Goal: Transaction & Acquisition: Download file/media

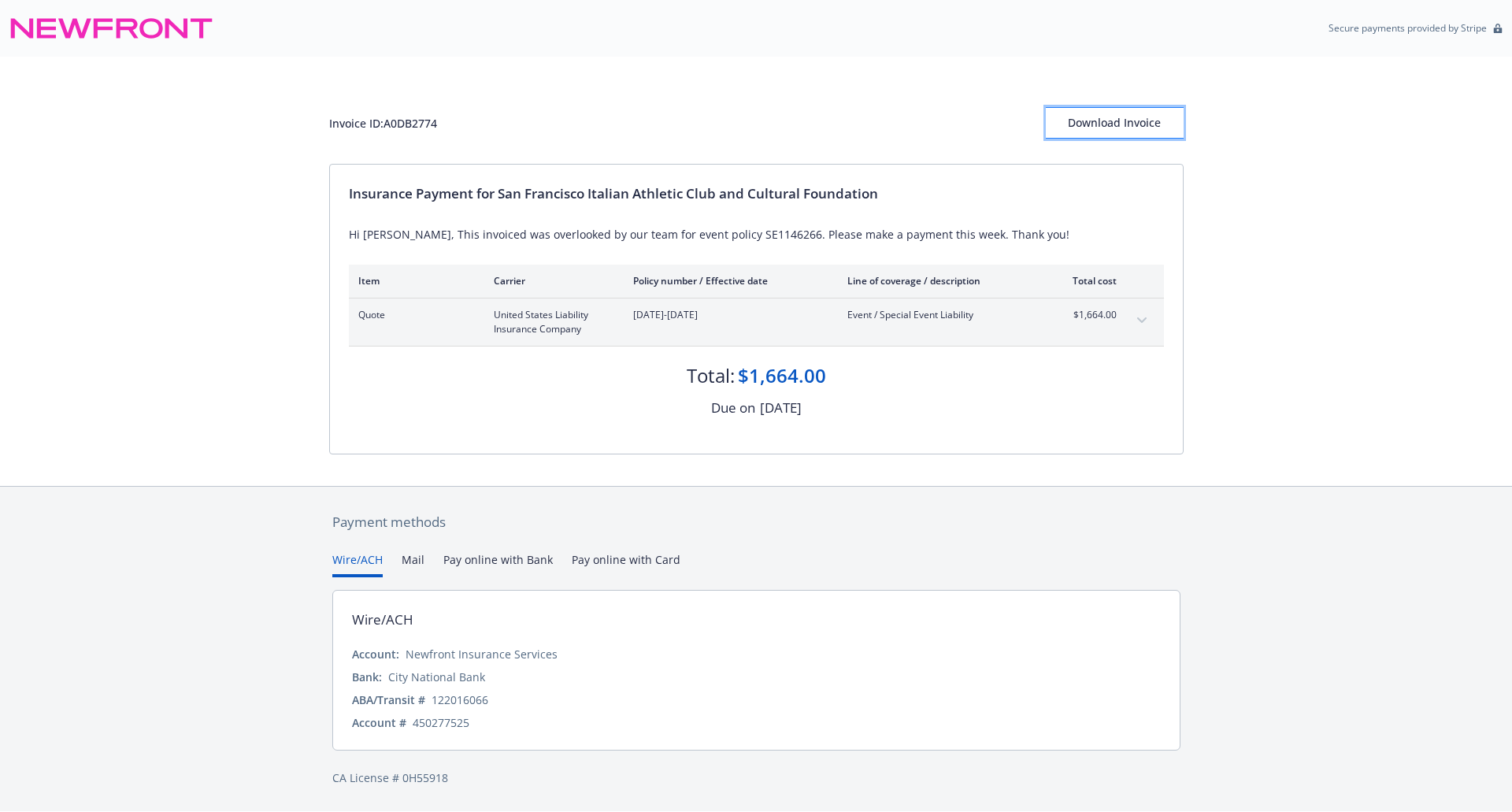
click at [1116, 120] on div "Download Invoice" at bounding box center [1114, 123] width 138 height 30
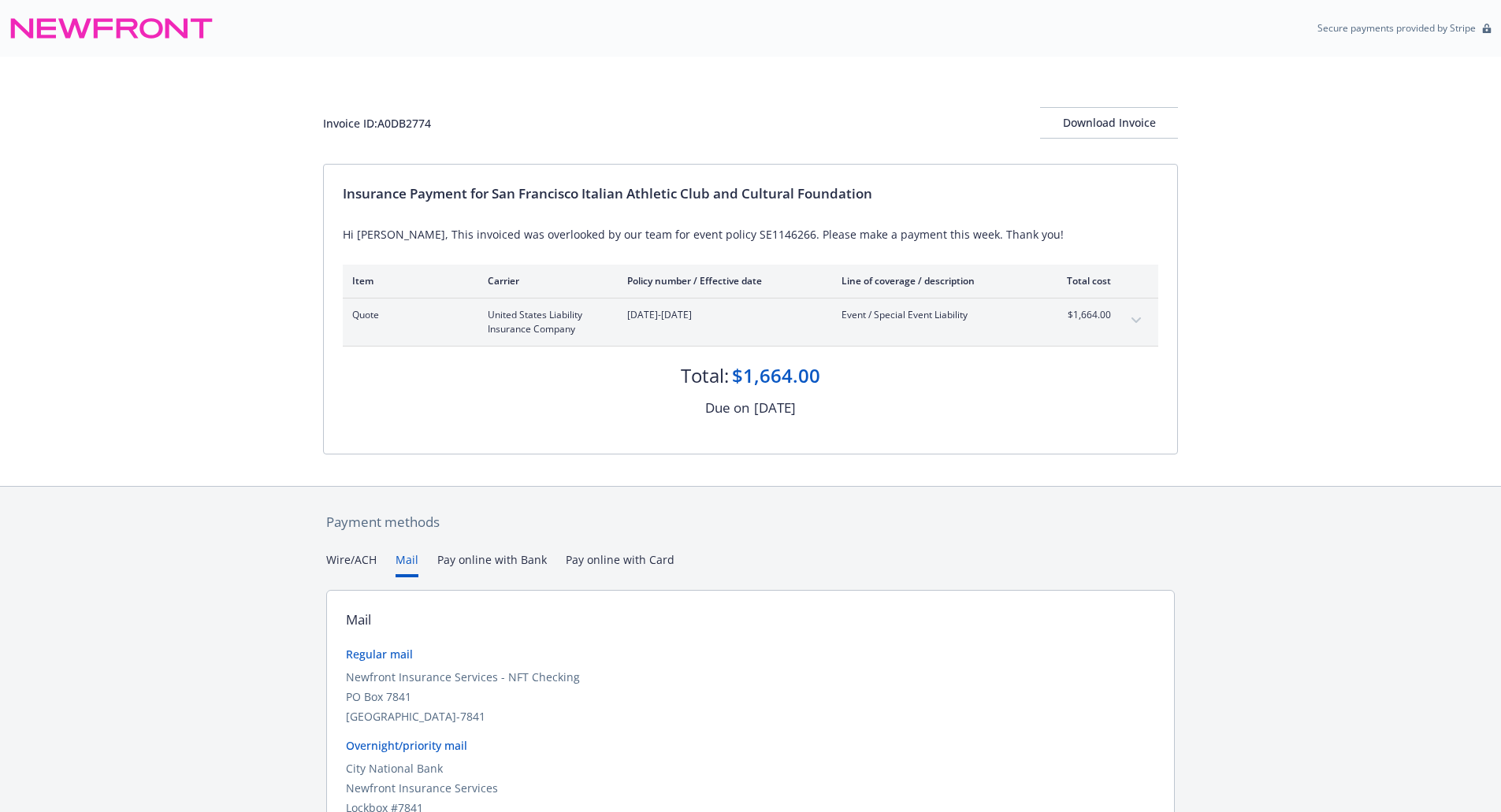
click at [413, 559] on button "Mail" at bounding box center [407, 564] width 23 height 26
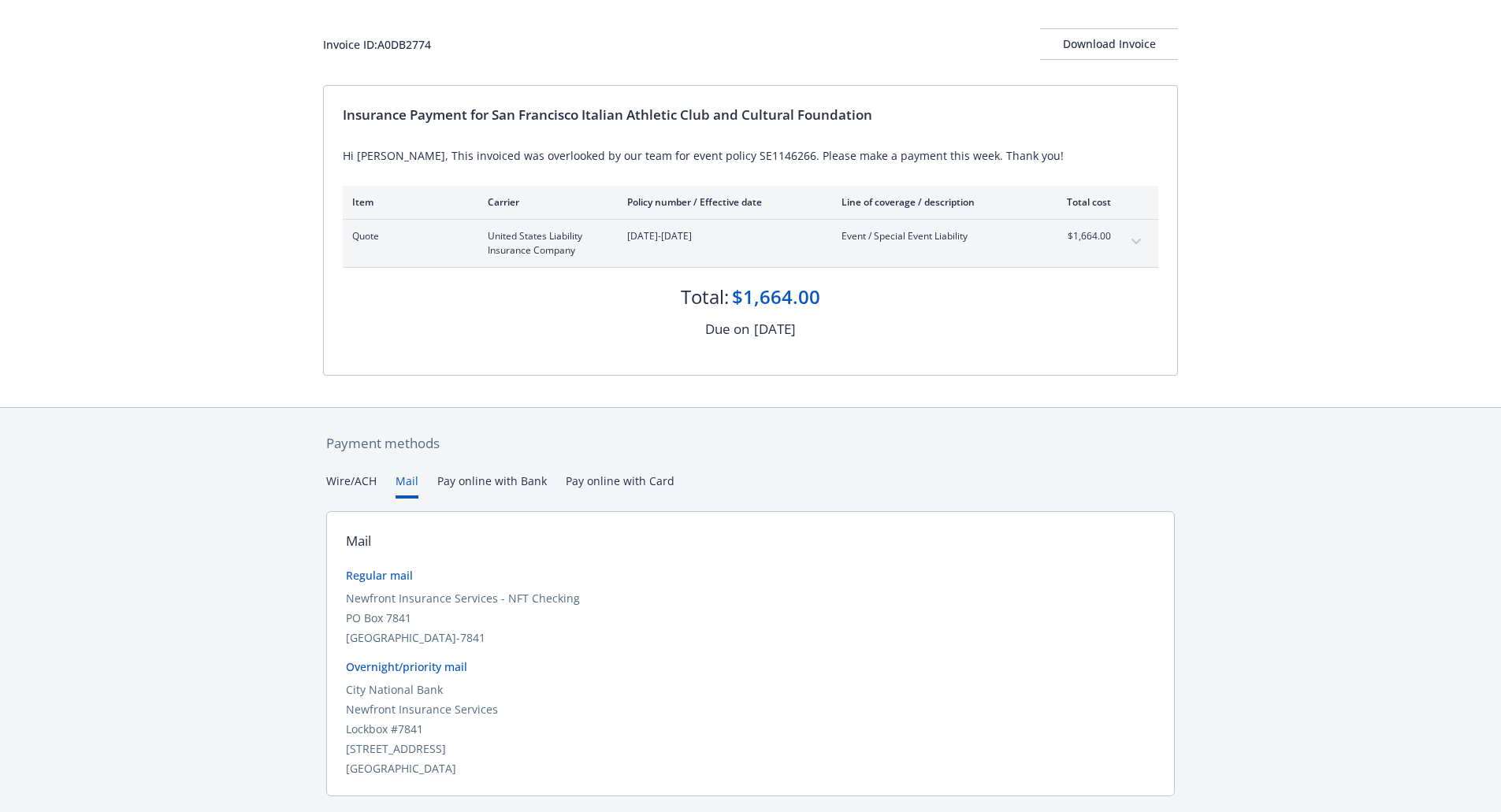
click at [1138, 238] on icon "expand content" at bounding box center [1135, 242] width 9 height 7
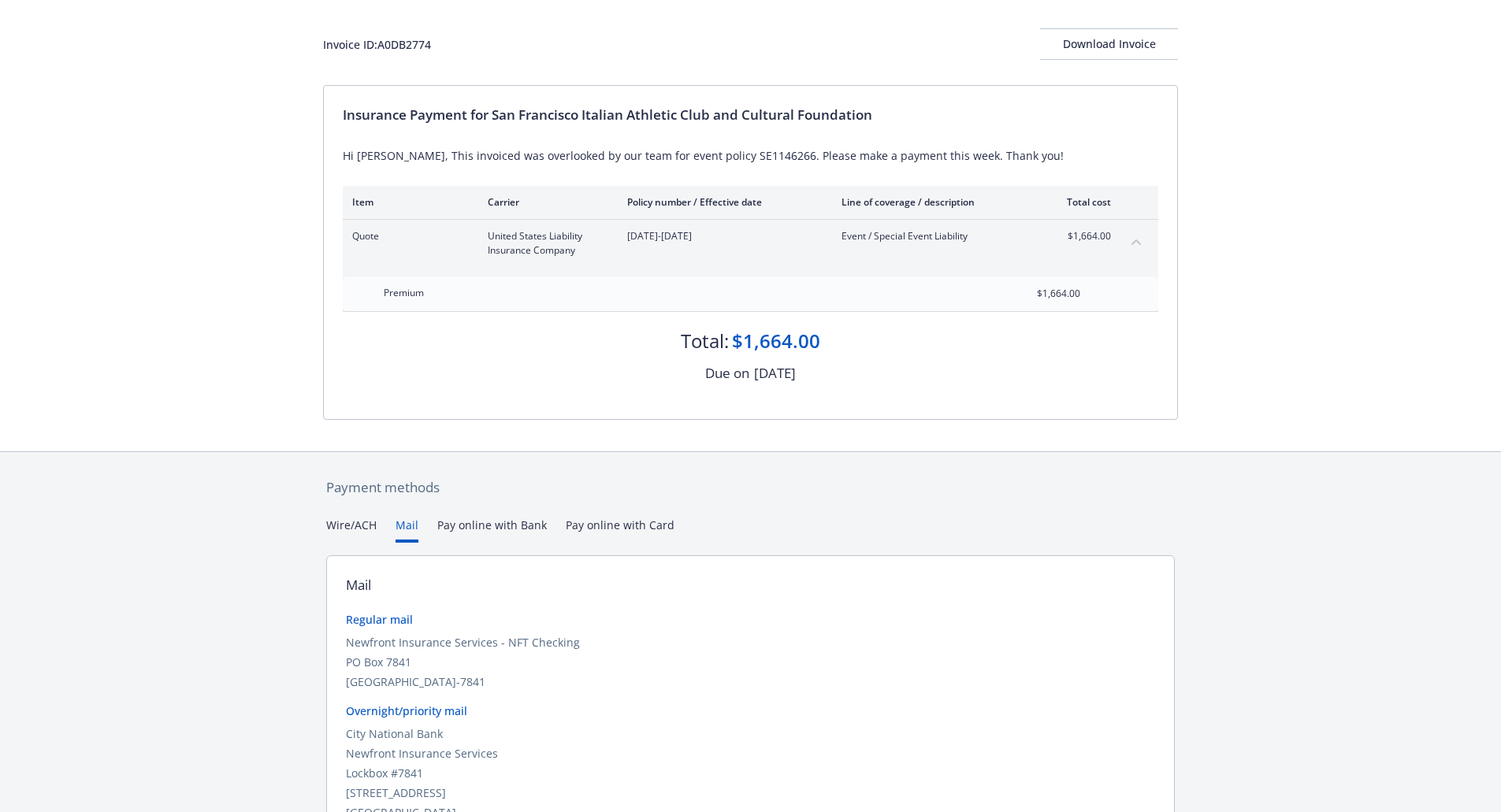
click at [1138, 238] on icon "collapse content" at bounding box center [1135, 242] width 9 height 7
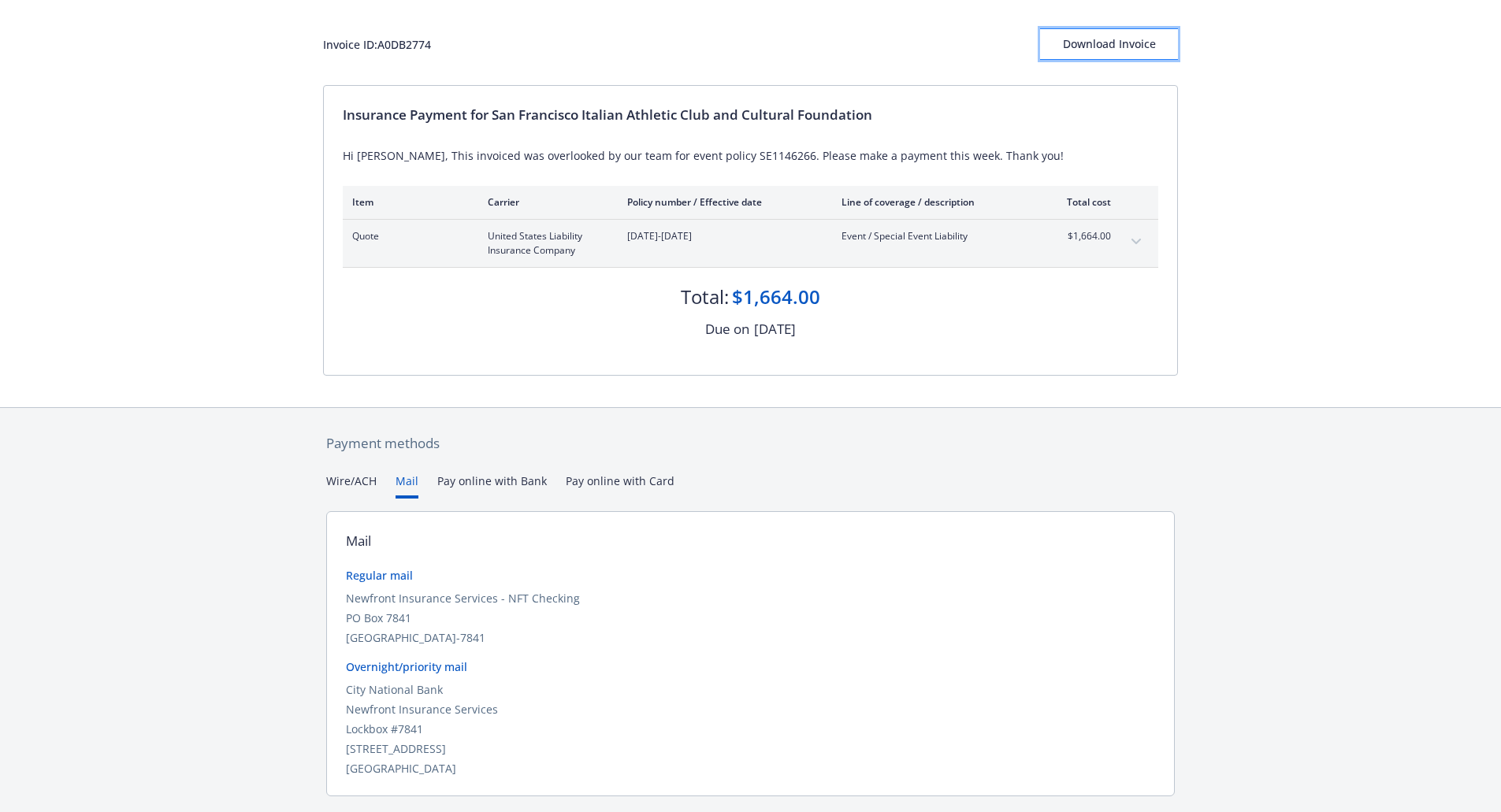
click at [1134, 39] on div "Download Invoice" at bounding box center [1108, 44] width 138 height 30
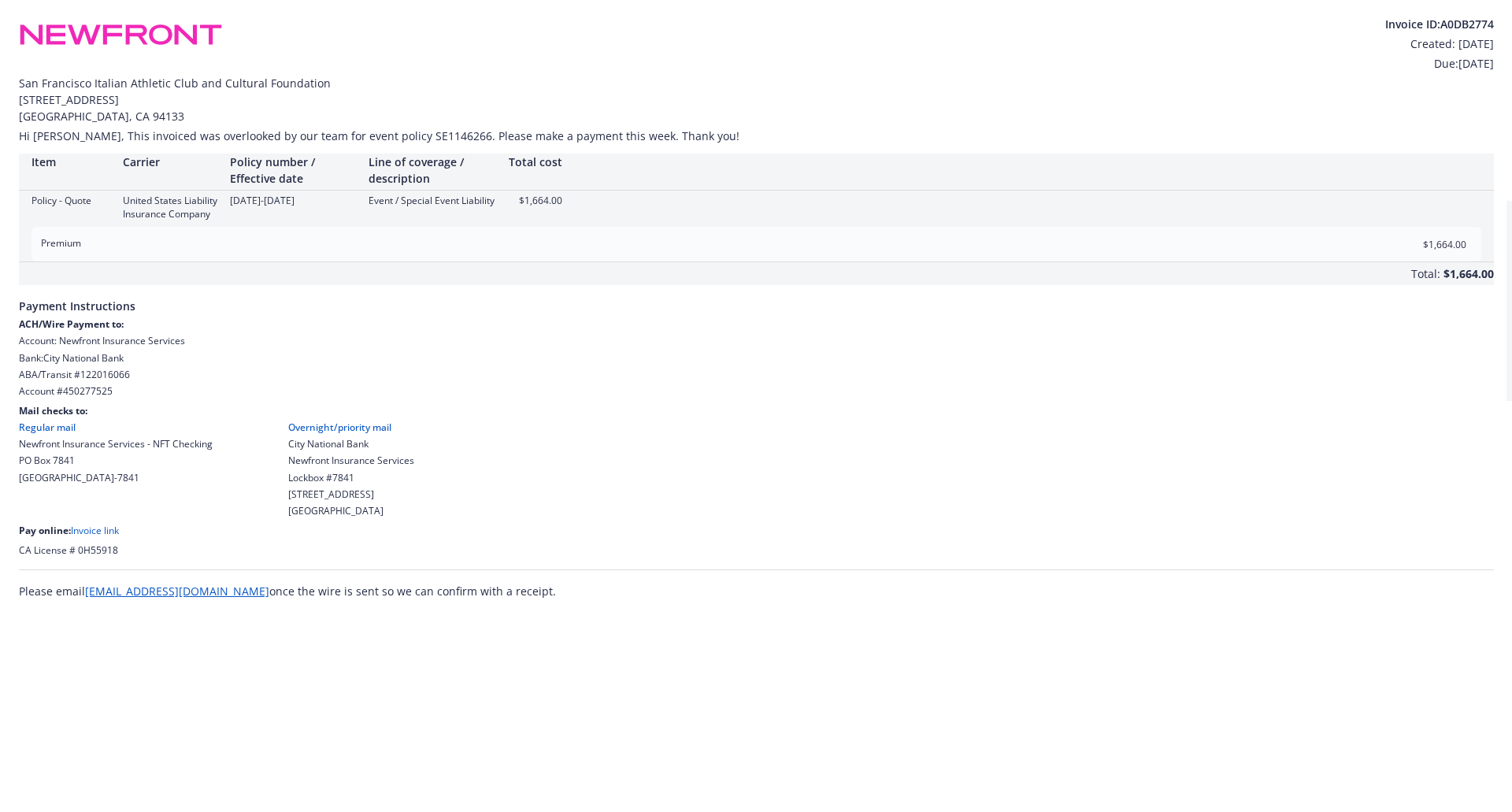
scroll to position [0, 0]
